Goal: Task Accomplishment & Management: Use online tool/utility

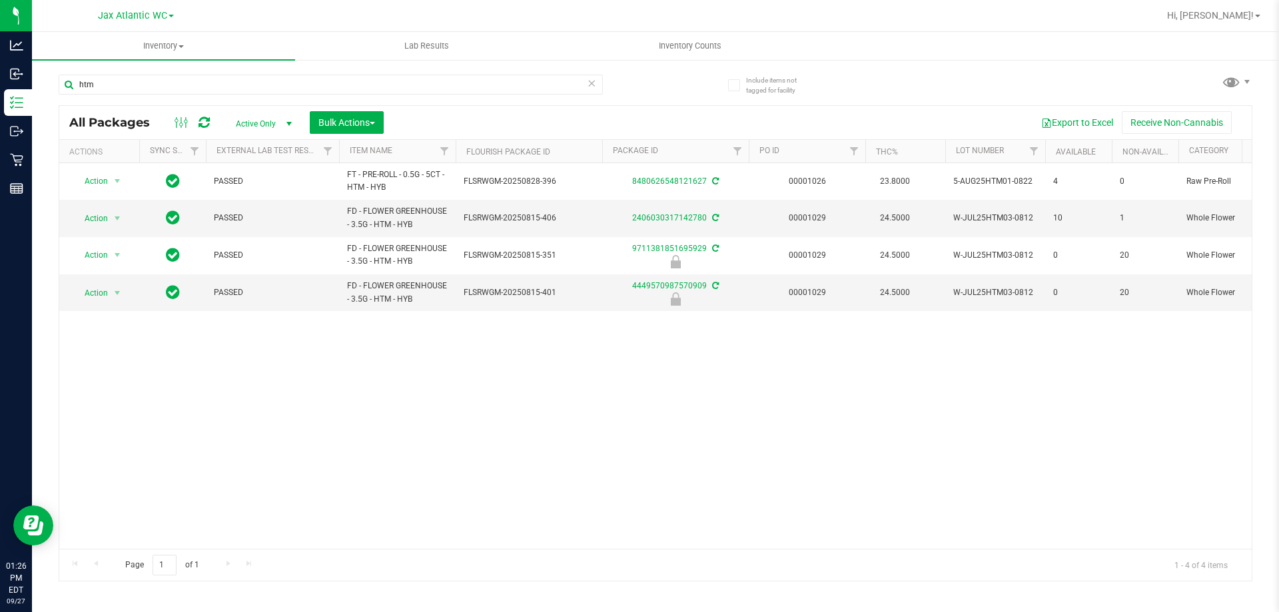
click at [324, 85] on input "htm" at bounding box center [331, 85] width 544 height 20
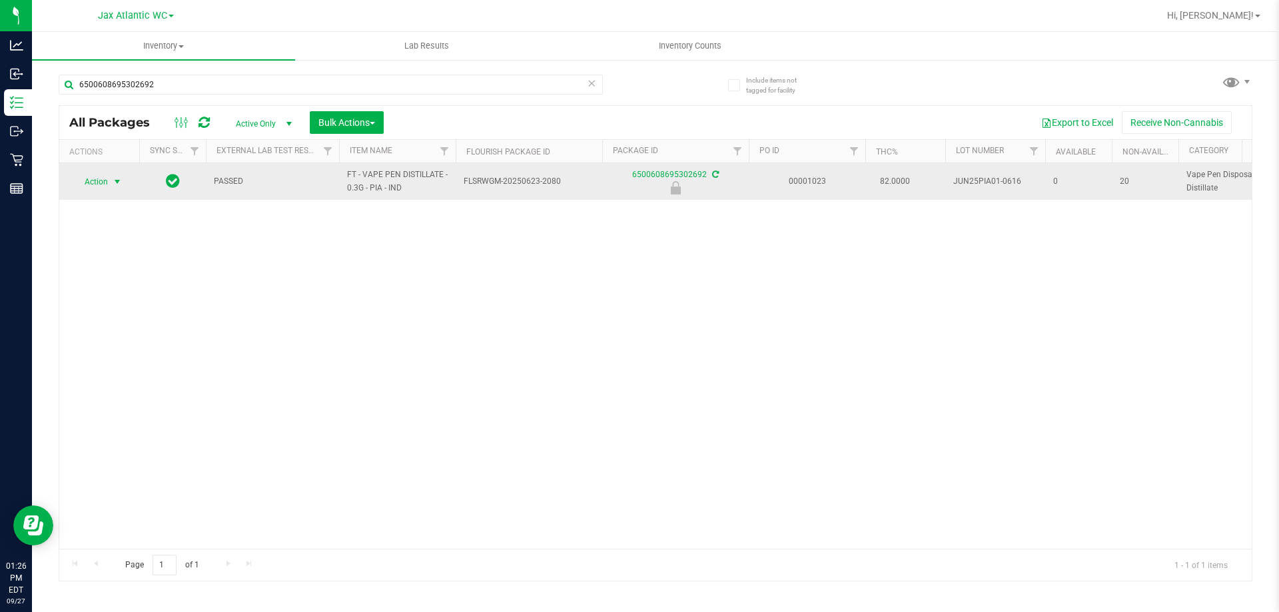
type input "6500608695302692"
click at [103, 180] on span "Action" at bounding box center [91, 181] width 36 height 19
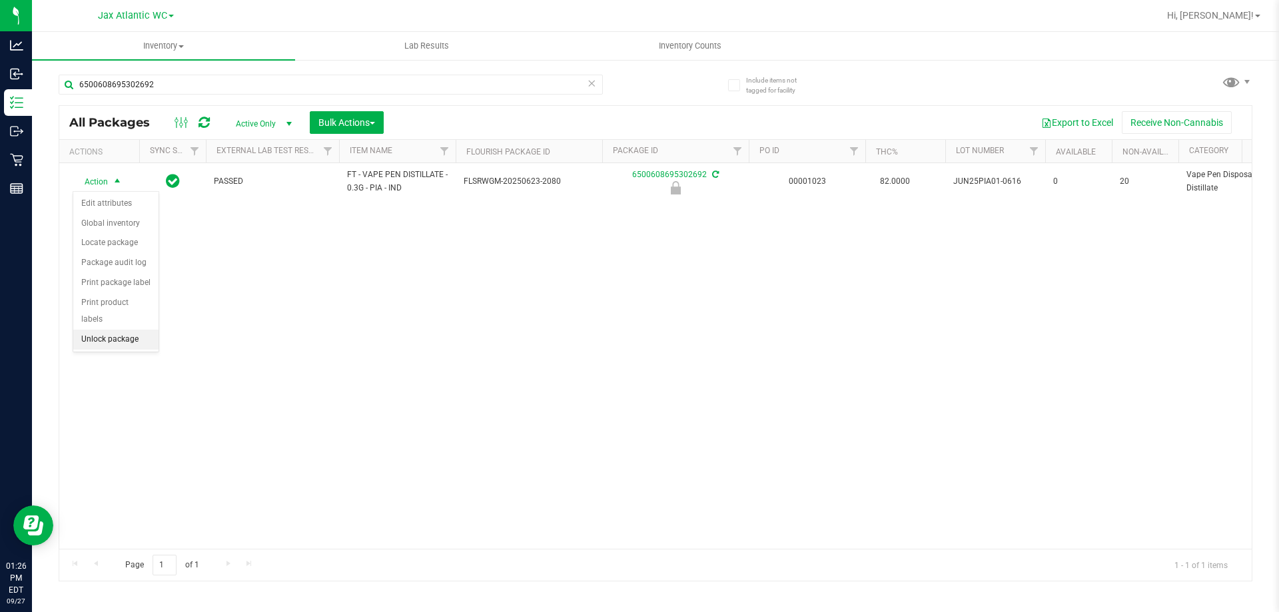
click at [130, 330] on li "Unlock package" at bounding box center [115, 340] width 85 height 20
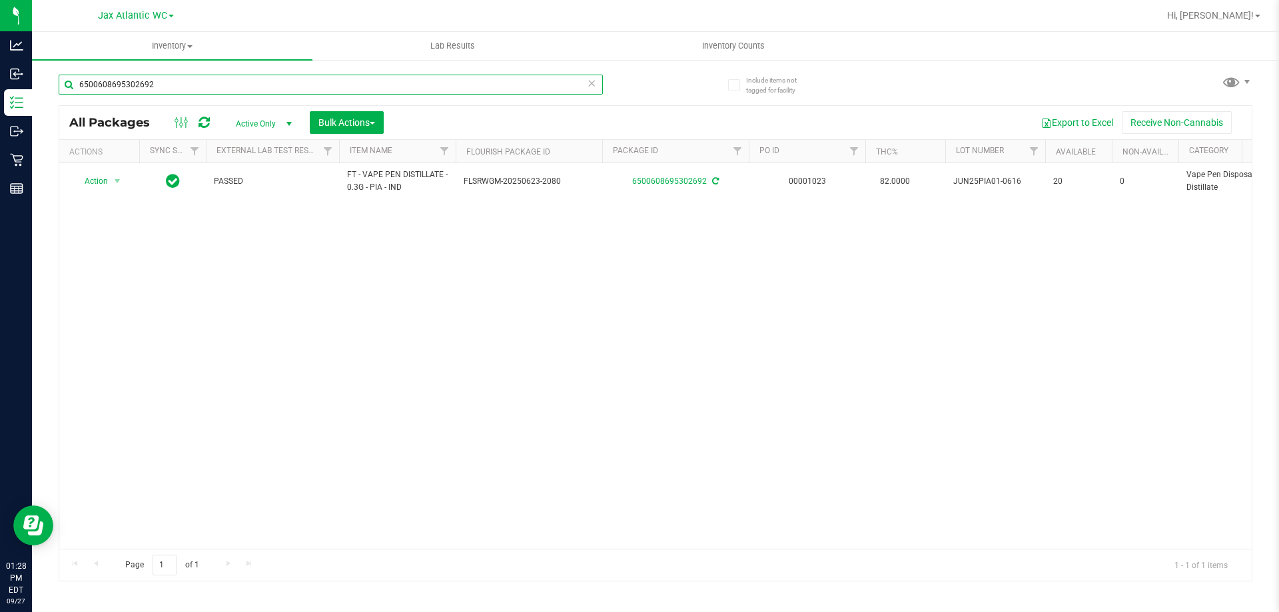
click at [293, 92] on input "6500608695302692" at bounding box center [331, 85] width 544 height 20
click at [292, 87] on input "6500608695302692" at bounding box center [331, 85] width 544 height 20
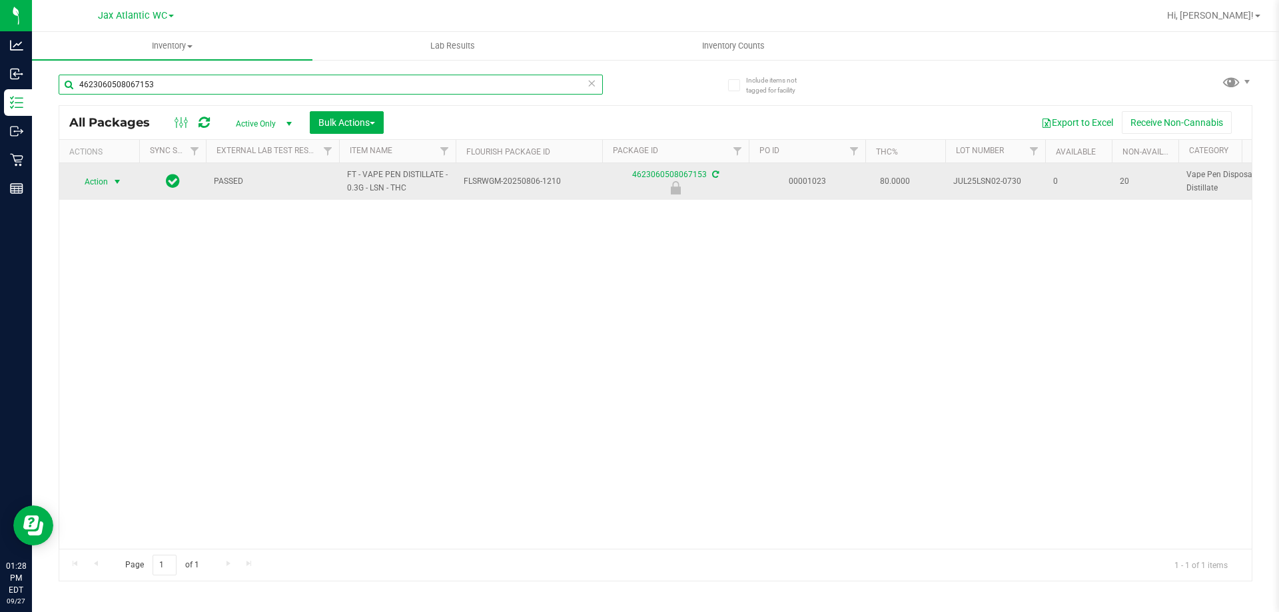
type input "4623060508067153"
click at [103, 178] on span "Action" at bounding box center [91, 181] width 36 height 19
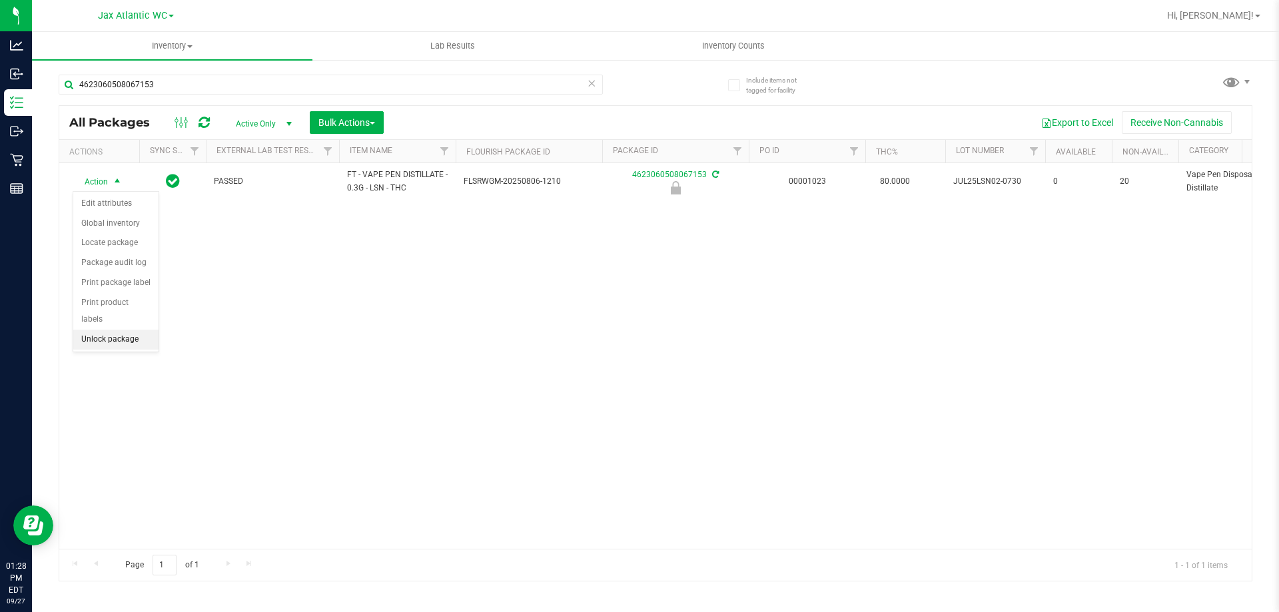
click at [119, 330] on li "Unlock package" at bounding box center [115, 340] width 85 height 20
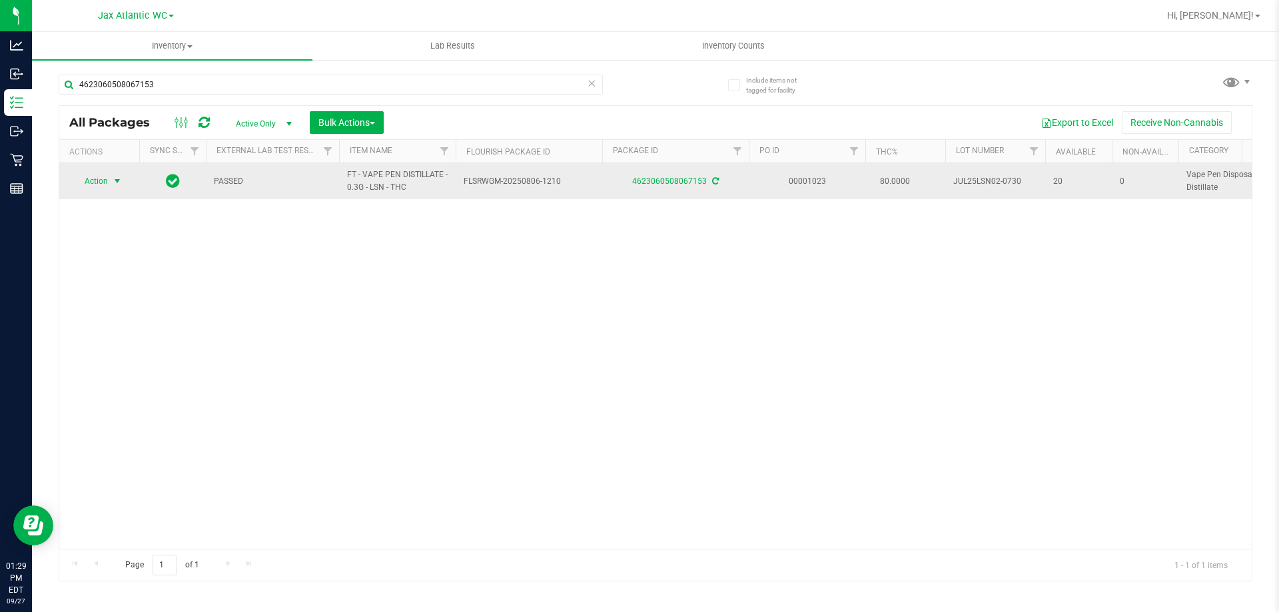
click at [101, 180] on span "Action" at bounding box center [91, 181] width 36 height 19
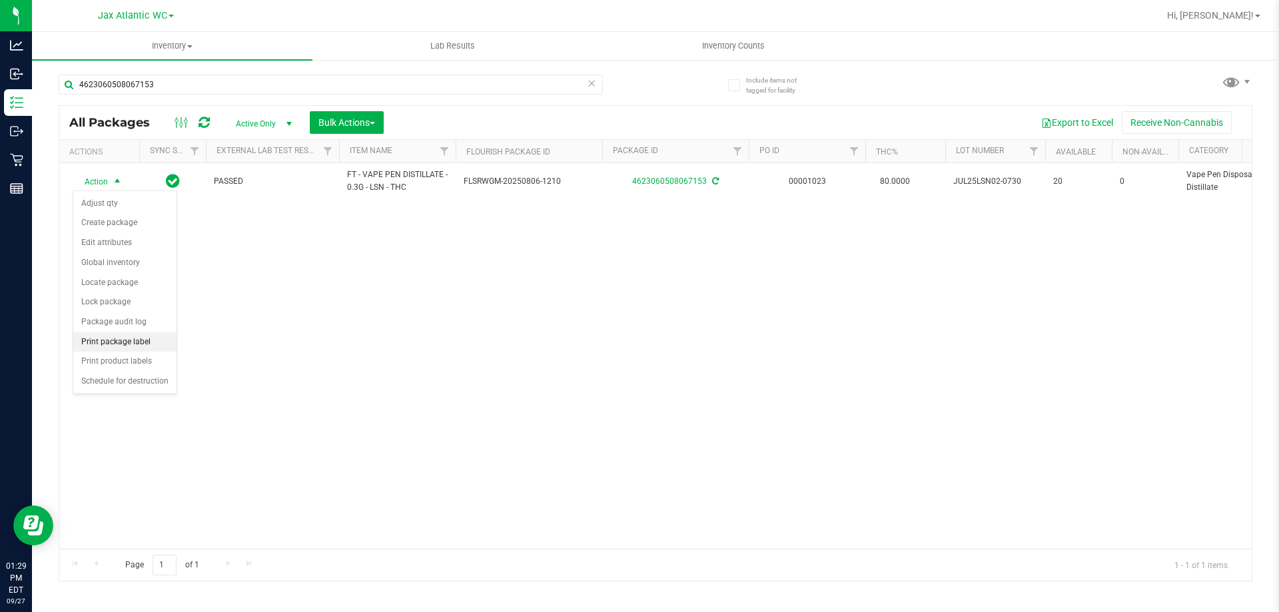
drag, startPoint x: 142, startPoint y: 340, endPoint x: 171, endPoint y: 340, distance: 29.3
click at [143, 340] on li "Print package label" at bounding box center [124, 342] width 103 height 20
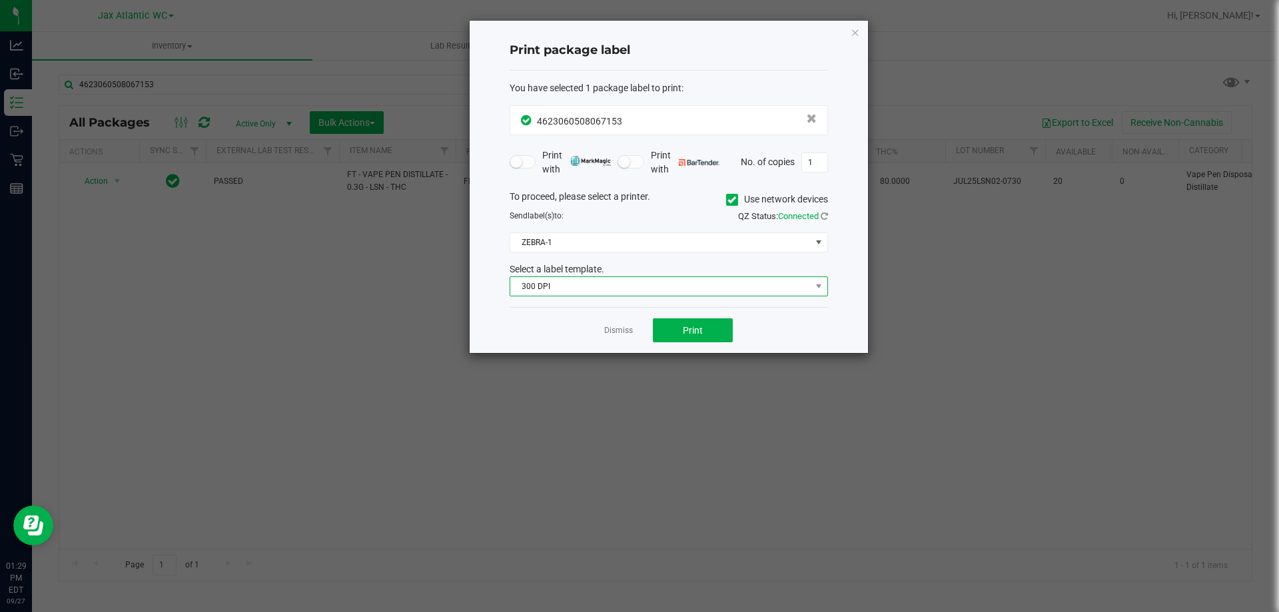
click at [620, 288] on span "300 DPI" at bounding box center [660, 286] width 300 height 19
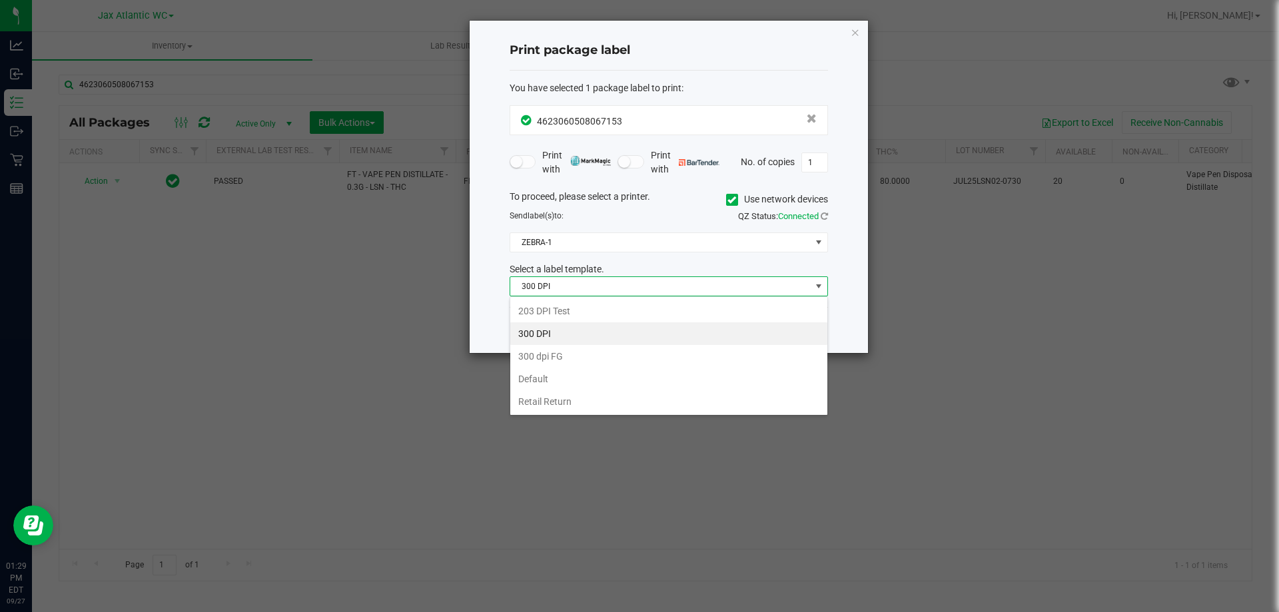
scroll to position [20, 318]
drag, startPoint x: 563, startPoint y: 306, endPoint x: 565, endPoint y: 284, distance: 22.1
click at [563, 306] on li "203 DPI Test" at bounding box center [668, 311] width 317 height 23
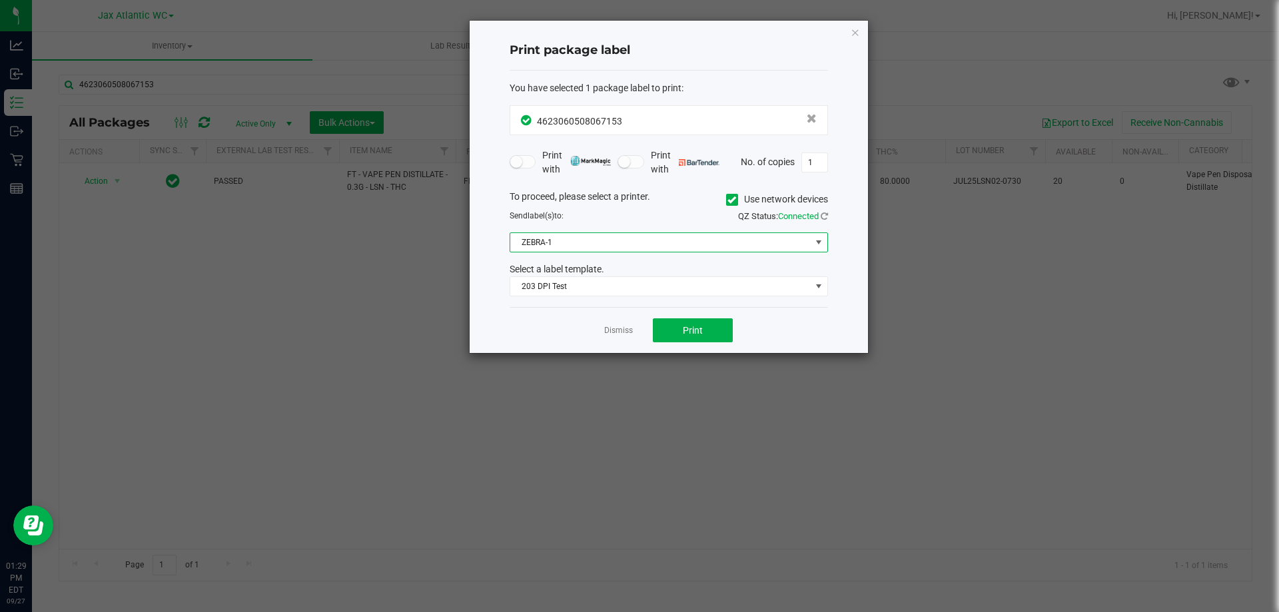
click at [561, 251] on span "ZEBRA-1" at bounding box center [660, 242] width 300 height 19
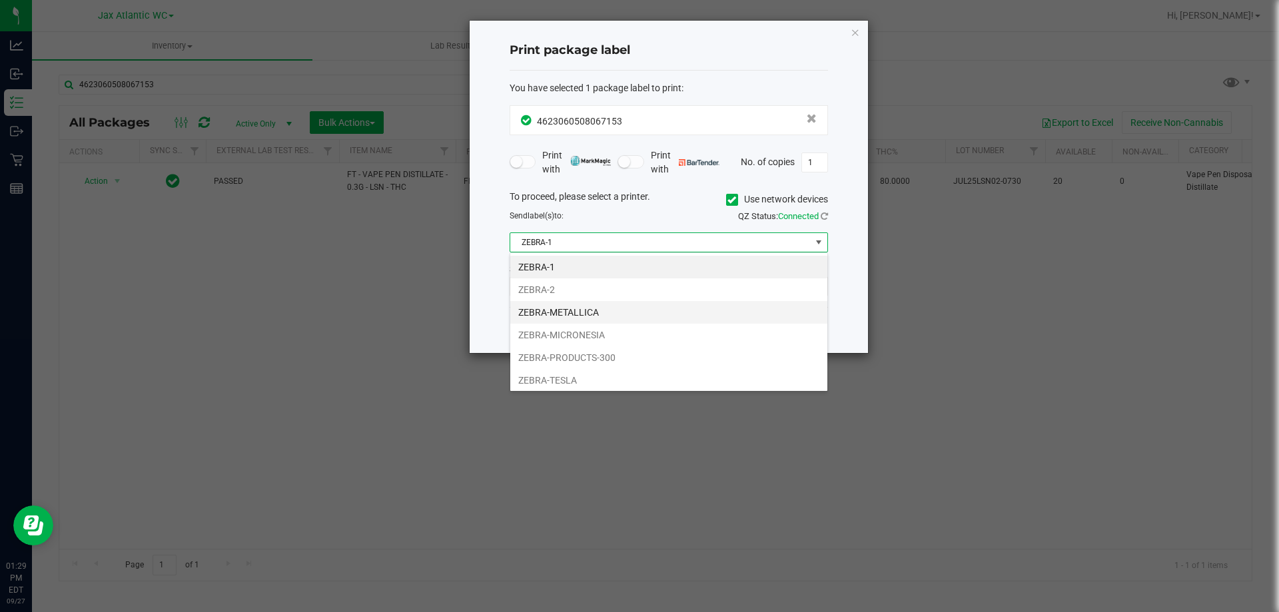
click at [583, 314] on li "ZEBRA-METALLICA" at bounding box center [668, 312] width 317 height 23
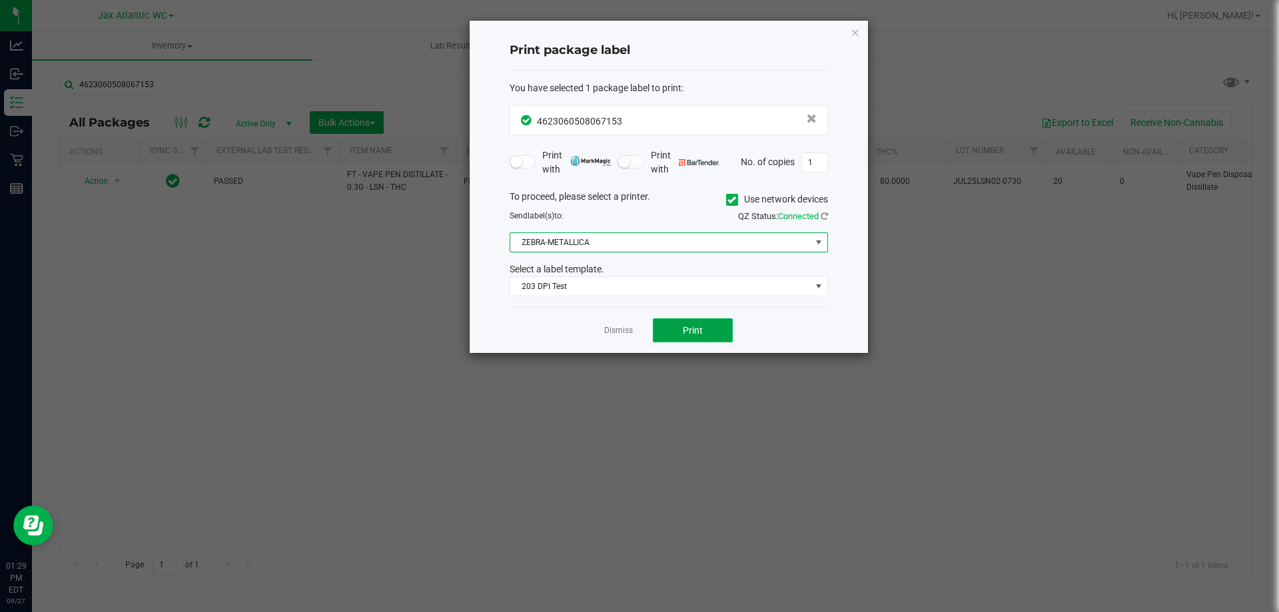
click at [694, 328] on span "Print" at bounding box center [693, 330] width 20 height 11
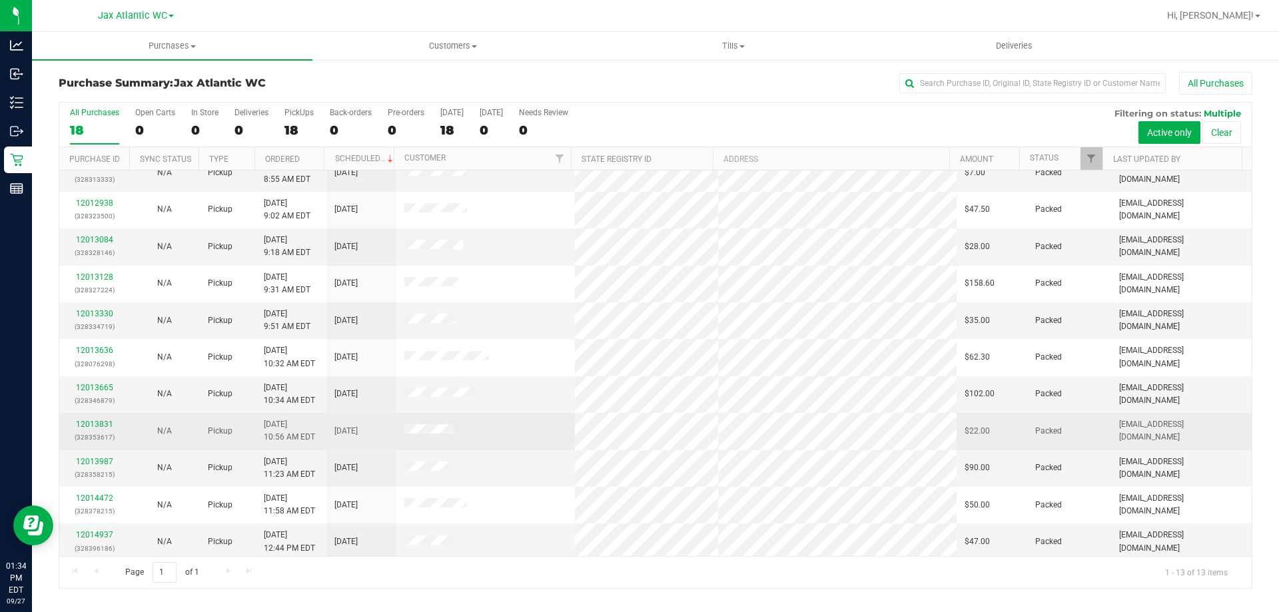
scroll to position [93, 0]
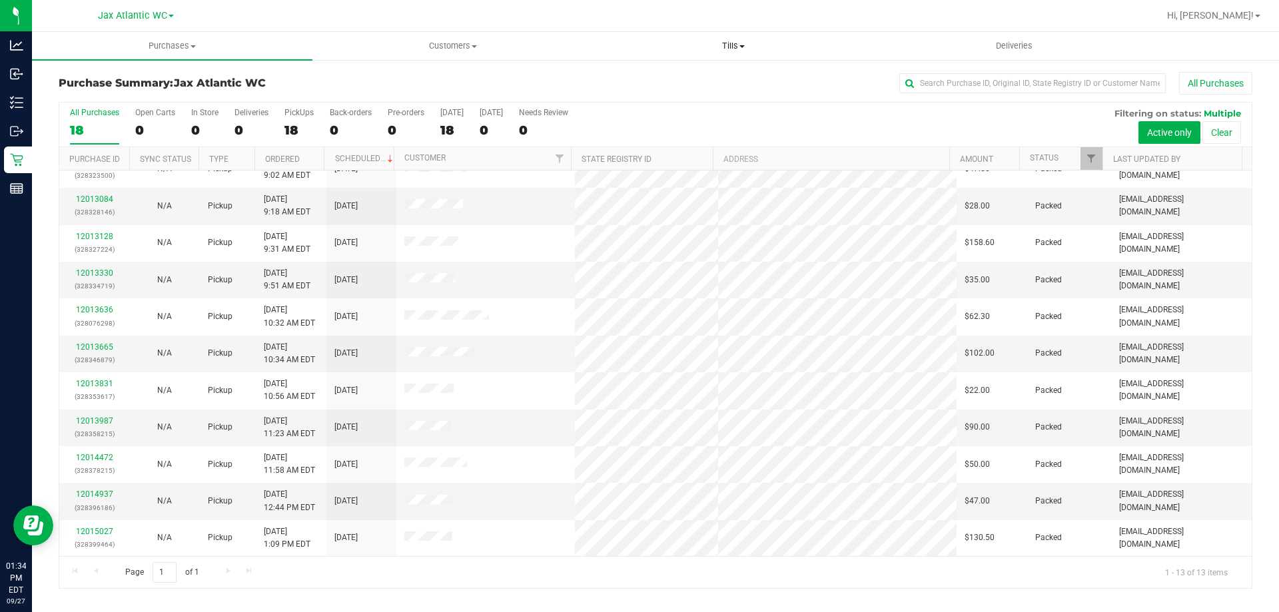
click at [737, 49] on span "Tills" at bounding box center [732, 46] width 279 height 12
click at [702, 81] on li "Manage tills" at bounding box center [733, 81] width 280 height 16
